Goal: Task Accomplishment & Management: Use online tool/utility

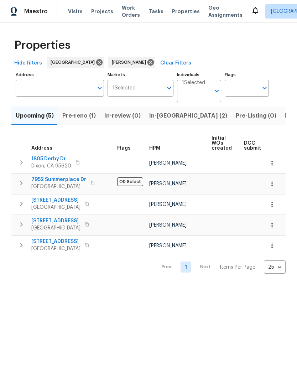
click at [167, 110] on button "In-reno (2)" at bounding box center [188, 115] width 87 height 19
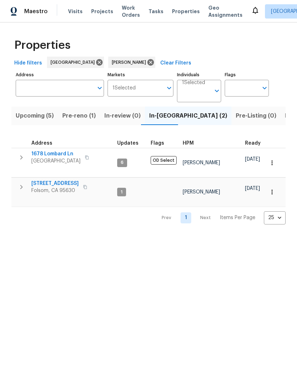
click at [26, 181] on button "button" at bounding box center [21, 187] width 14 height 14
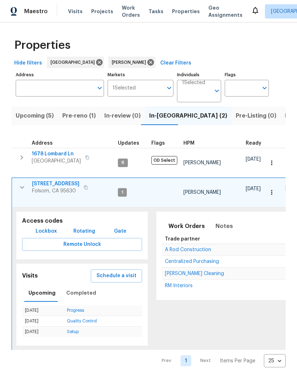
click at [37, 188] on span "Folsom, CA 95630" at bounding box center [55, 190] width 47 height 7
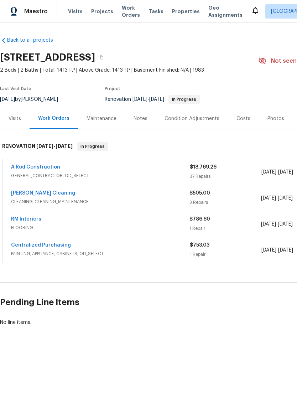
click at [12, 228] on span "FLOORING" at bounding box center [100, 227] width 178 height 7
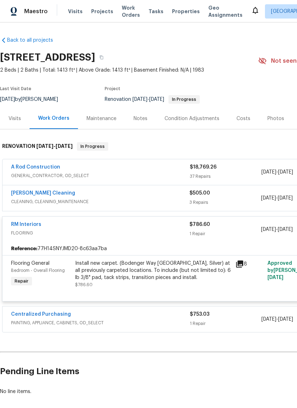
click at [148, 266] on div "Install new carpet. (Bodenger Way 945 Winter Ash, Silver) at all previously car…" at bounding box center [153, 270] width 156 height 21
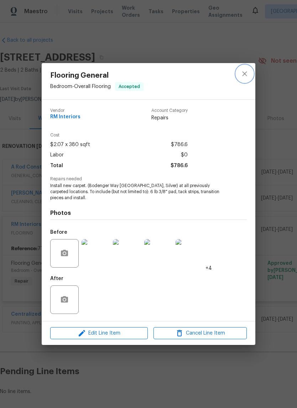
click at [249, 71] on button "close" at bounding box center [244, 73] width 17 height 17
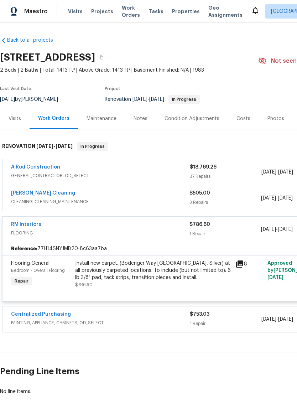
click at [20, 222] on link "RM Interiors" at bounding box center [26, 224] width 30 height 5
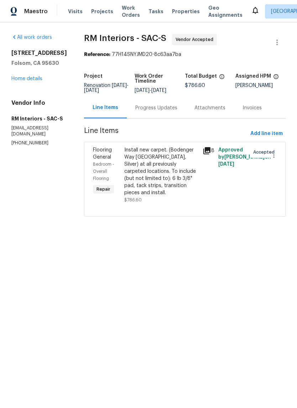
click at [166, 101] on div "Progress Updates" at bounding box center [156, 107] width 59 height 21
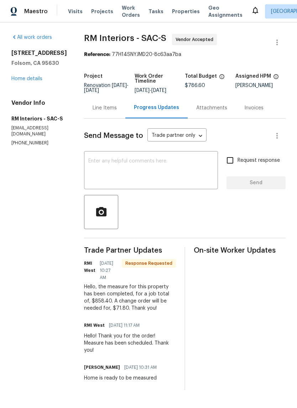
click at [105, 161] on textarea at bounding box center [150, 170] width 125 height 25
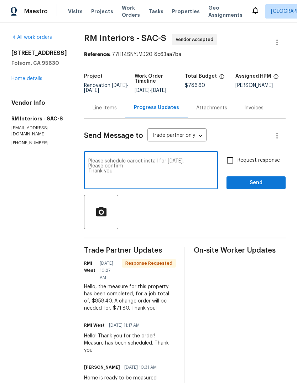
type textarea "Please schedule carpet install for Monday 8/18. Please confirm Thank you"
click at [234, 159] on input "Request response" at bounding box center [230, 160] width 15 height 15
checkbox input "true"
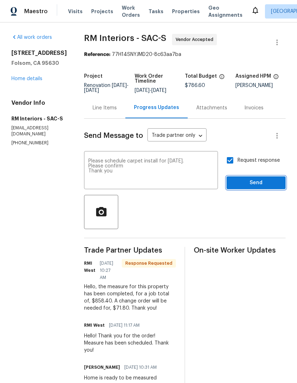
click at [262, 183] on span "Send" at bounding box center [256, 182] width 48 height 9
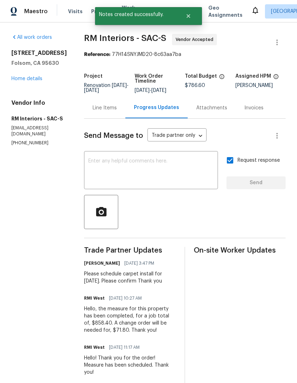
click at [21, 79] on link "Home details" at bounding box center [26, 78] width 31 height 5
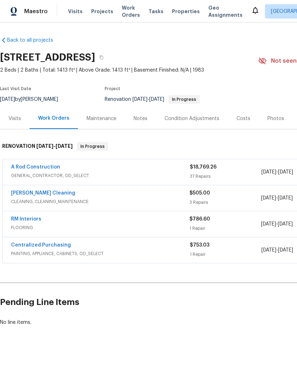
click at [19, 195] on link "Ruiz's Cleaning" at bounding box center [43, 193] width 64 height 5
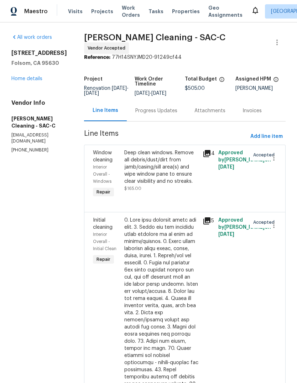
click at [163, 107] on div "Progress Updates" at bounding box center [156, 110] width 42 height 7
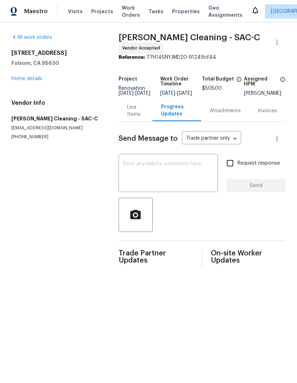
click at [146, 168] on textarea at bounding box center [168, 173] width 91 height 25
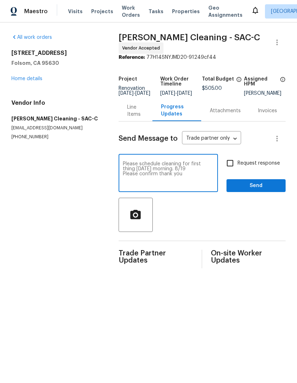
type textarea "Please schedule cleaning for first thing Tuesday morning. 8/19 Please confirm t…"
click at [234, 167] on input "Request response" at bounding box center [230, 163] width 15 height 15
checkbox input "true"
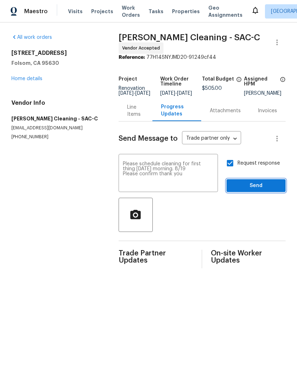
click at [259, 189] on span "Send" at bounding box center [256, 185] width 48 height 9
